Goal: Transaction & Acquisition: Purchase product/service

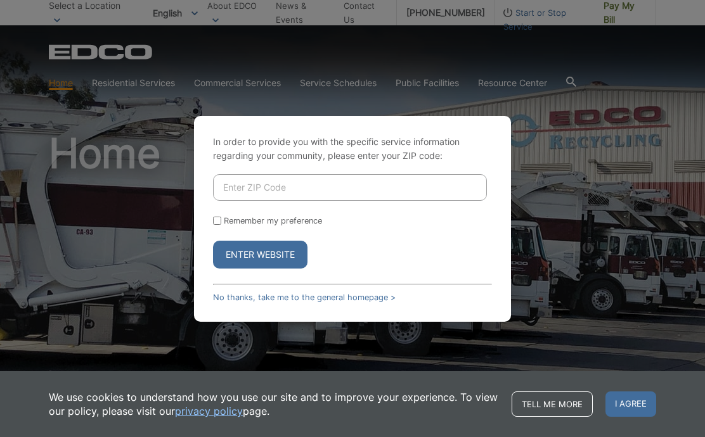
click at [631, 225] on div "In order to provide you with the specific service information regarding your co…" at bounding box center [352, 218] width 705 height 437
click at [165, 306] on div "In order to provide you with the specific service information regarding your co…" at bounding box center [352, 218] width 705 height 437
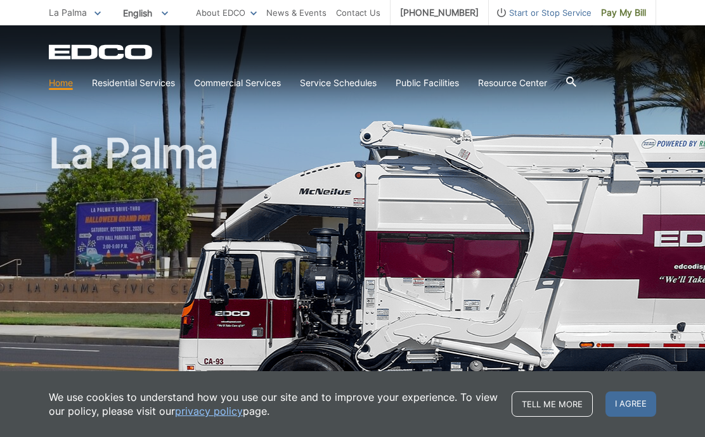
click at [576, 90] on div at bounding box center [571, 83] width 10 height 24
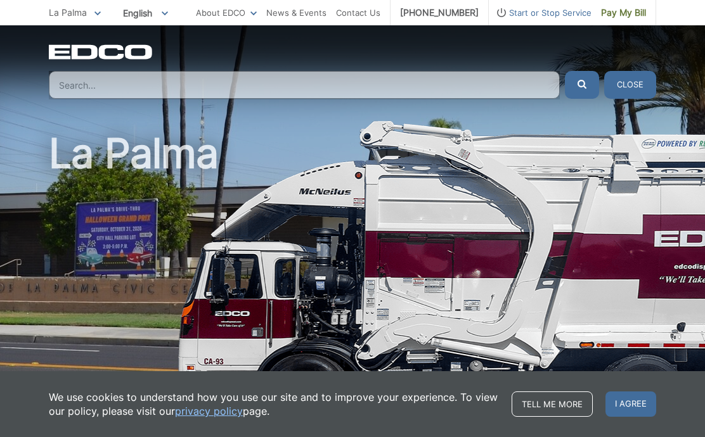
click at [470, 128] on div "La Palma" at bounding box center [352, 215] width 607 height 380
click at [634, 87] on button "Close" at bounding box center [630, 85] width 52 height 28
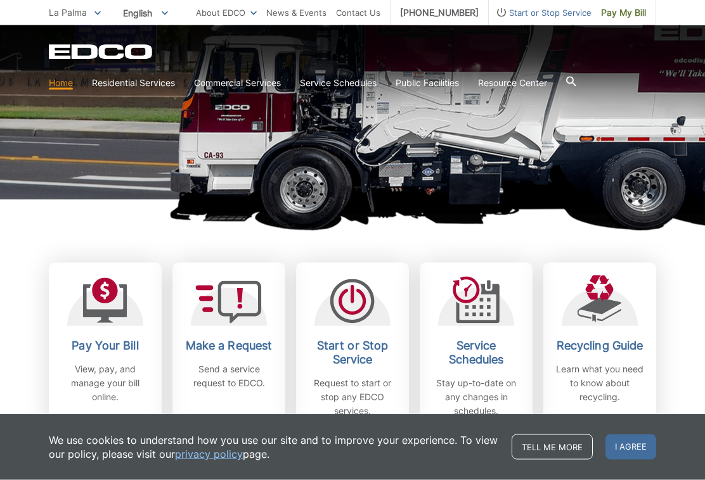
scroll to position [312, 0]
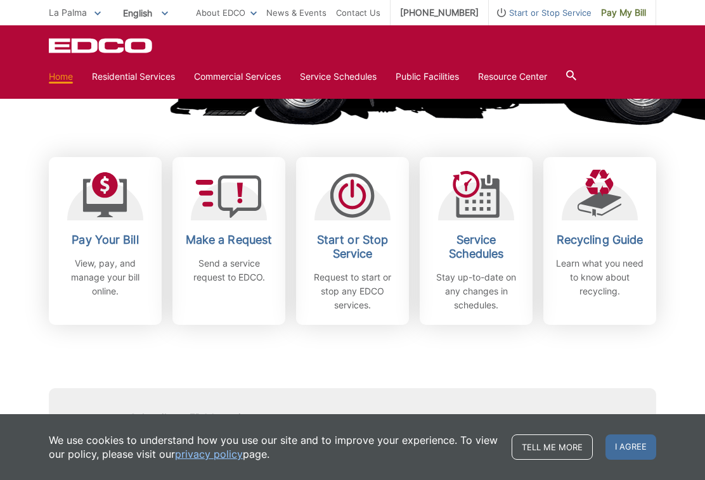
click at [120, 205] on icon at bounding box center [105, 198] width 44 height 39
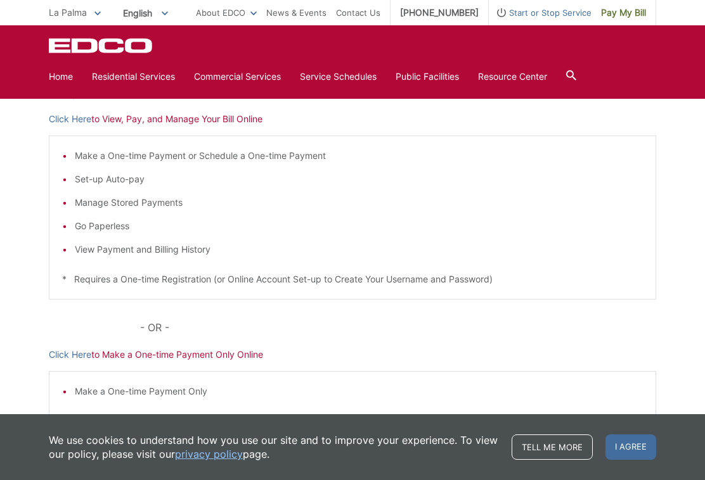
scroll to position [209, 0]
click at [195, 248] on li "View Payment and Billing History" at bounding box center [359, 249] width 568 height 14
click at [136, 254] on li "View Payment and Billing History" at bounding box center [359, 249] width 568 height 14
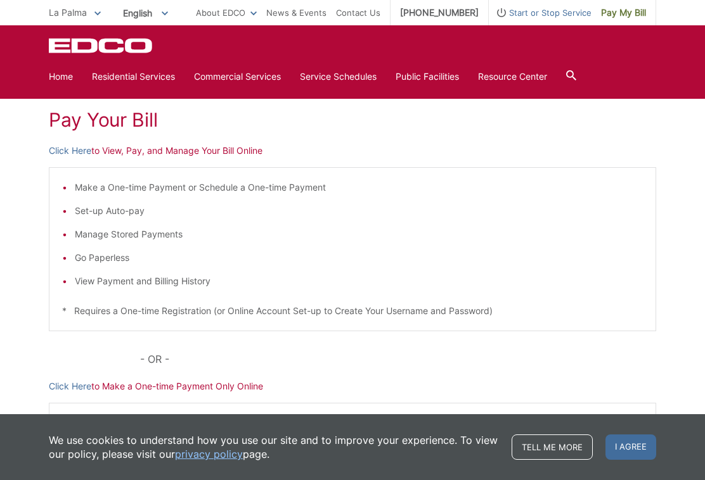
scroll to position [174, 0]
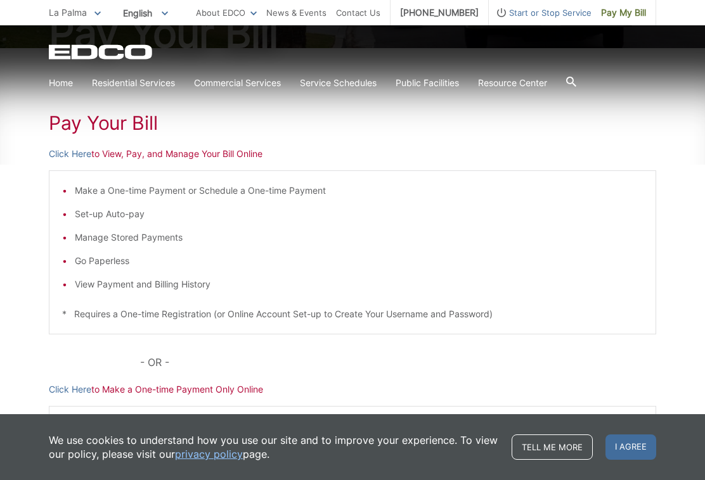
click at [134, 155] on p "Click Here to View, Pay, and Manage Your Bill Online" at bounding box center [352, 154] width 607 height 14
click at [241, 157] on p "Click Here to View, Pay, and Manage Your Bill Online" at bounding box center [352, 154] width 607 height 14
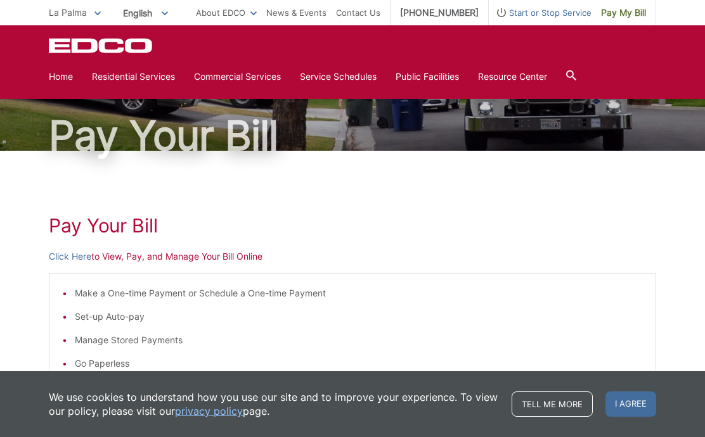
scroll to position [0, 0]
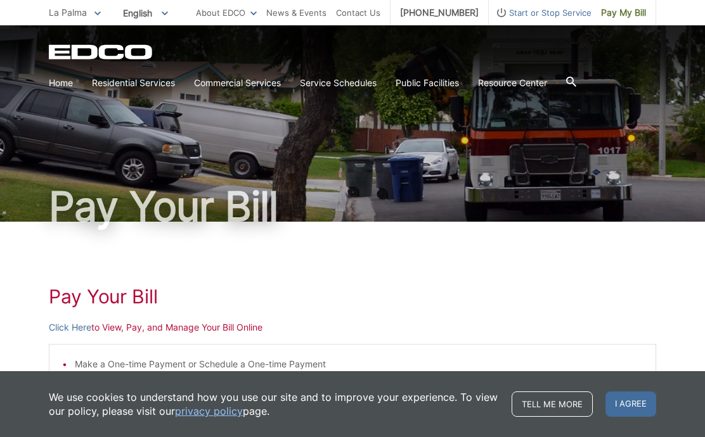
click at [629, 405] on span "I agree" at bounding box center [630, 404] width 51 height 25
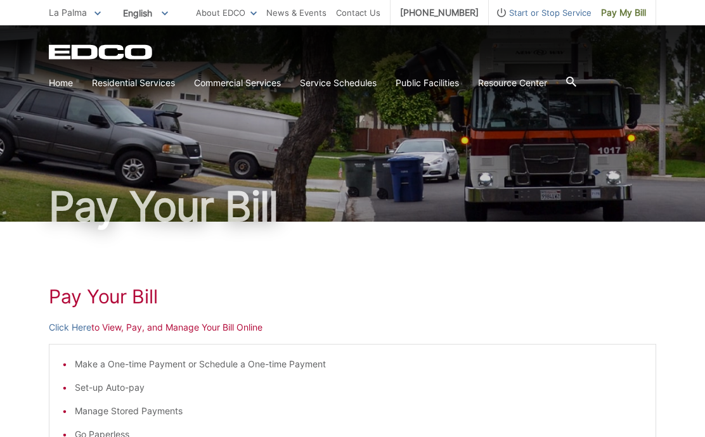
click at [179, 330] on p "Click Here to View, Pay, and Manage Your Bill Online" at bounding box center [352, 328] width 607 height 14
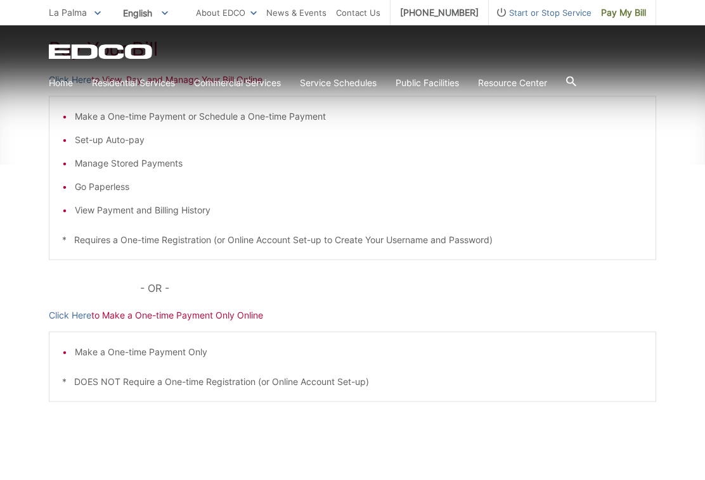
scroll to position [299, 0]
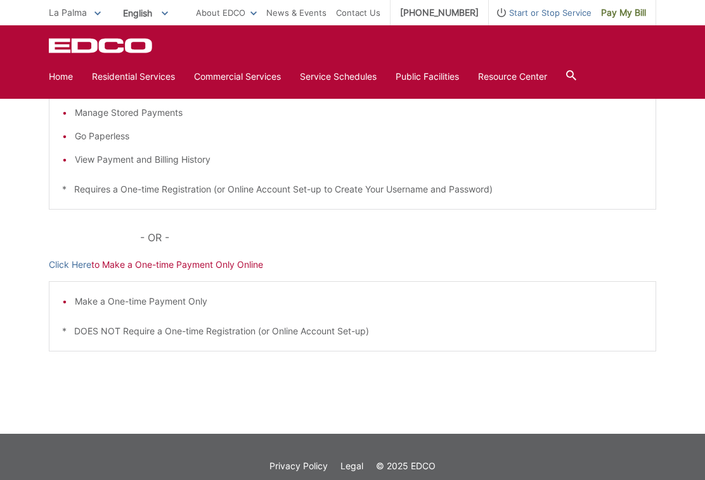
click at [183, 262] on p "Click Here to Make a One-time Payment Only Online" at bounding box center [352, 265] width 607 height 14
click at [133, 276] on div "Pay Your Bill Click Here to View, Pay, and Manage Your Bill Online Make a One-t…" at bounding box center [352, 178] width 607 height 511
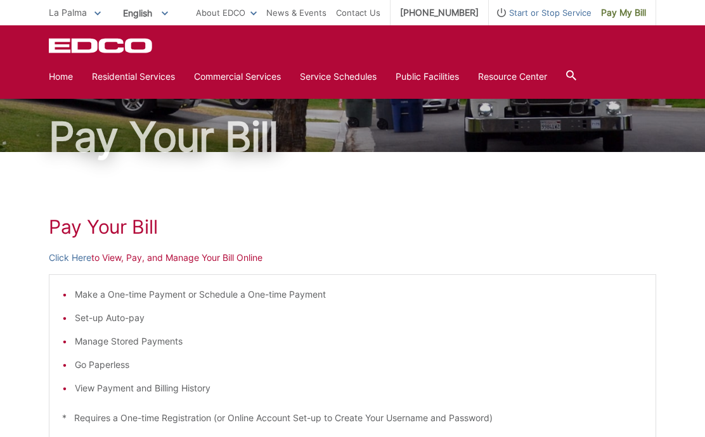
scroll to position [0, 0]
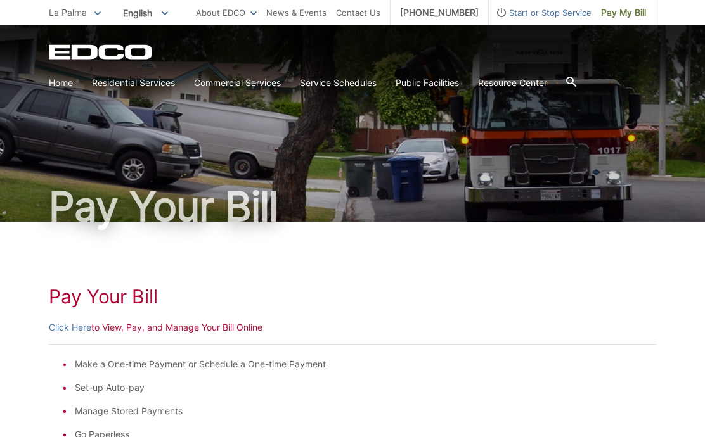
click at [76, 325] on link "Click Here" at bounding box center [70, 328] width 42 height 14
